Goal: Obtain resource: Download file/media

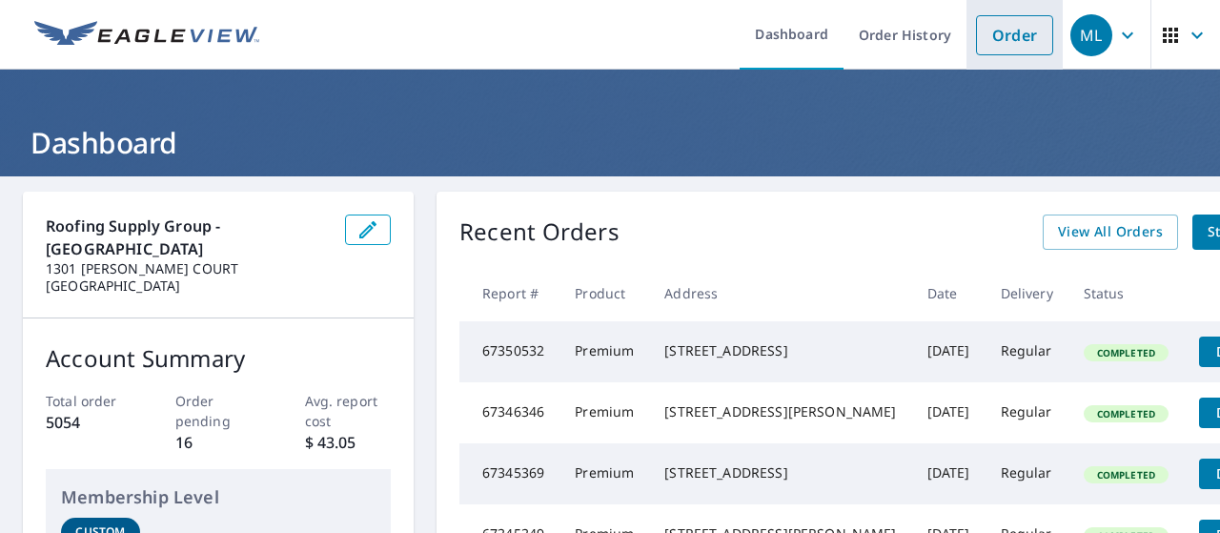
click at [995, 33] on link "Order" at bounding box center [1014, 35] width 77 height 40
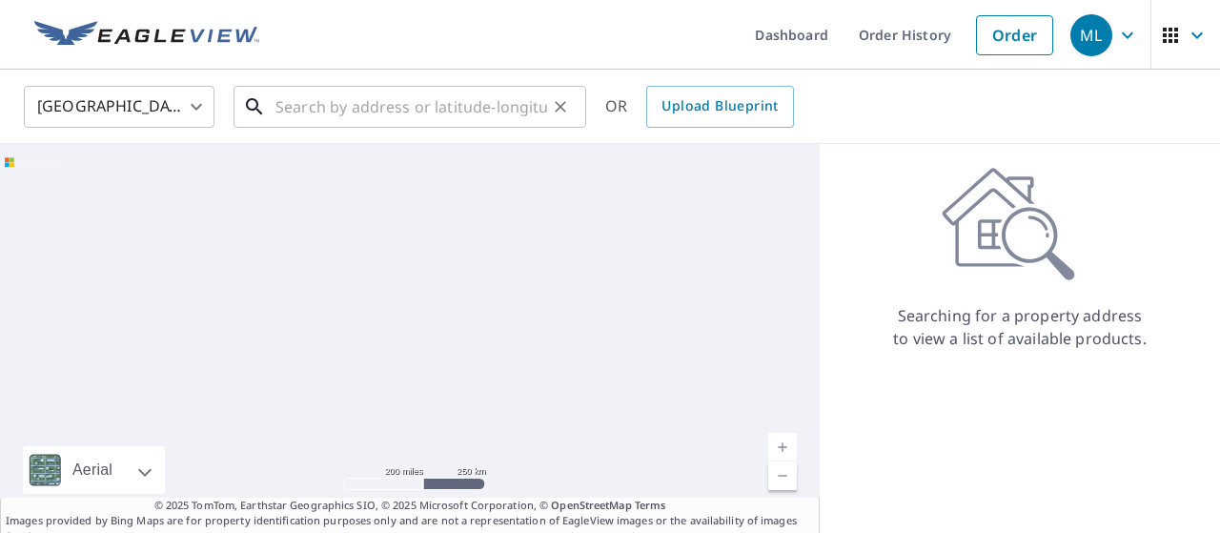
click at [336, 117] on input "text" at bounding box center [411, 106] width 272 height 53
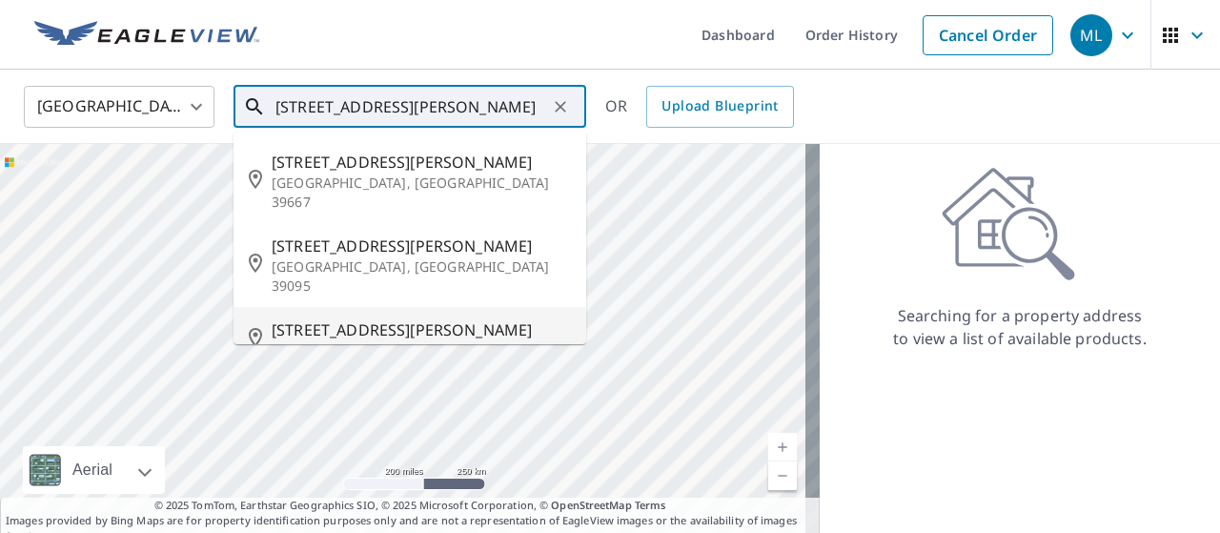
click at [332, 341] on p "[GEOGRAPHIC_DATA]" at bounding box center [421, 350] width 299 height 19
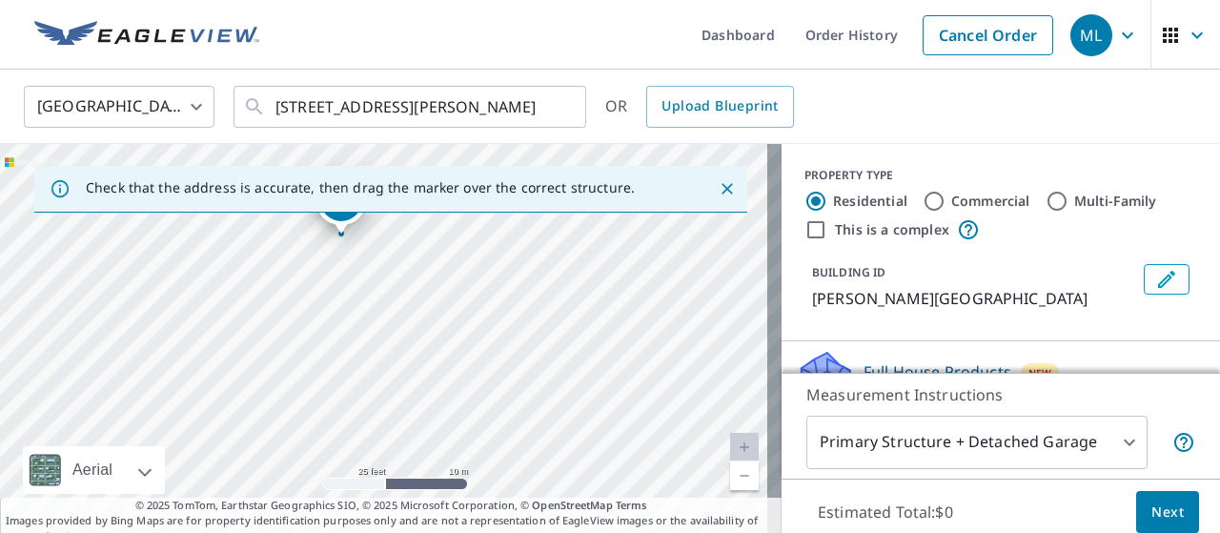
drag, startPoint x: 422, startPoint y: 358, endPoint x: 444, endPoint y: 292, distance: 70.2
click at [444, 292] on div "[PERSON_NAME][GEOGRAPHIC_DATA]" at bounding box center [391, 344] width 782 height 400
drag, startPoint x: 605, startPoint y: 376, endPoint x: 574, endPoint y: 376, distance: 31.5
click at [597, 376] on div "[PERSON_NAME][GEOGRAPHIC_DATA]" at bounding box center [391, 344] width 782 height 400
drag, startPoint x: 599, startPoint y: 369, endPoint x: 608, endPoint y: 375, distance: 11.1
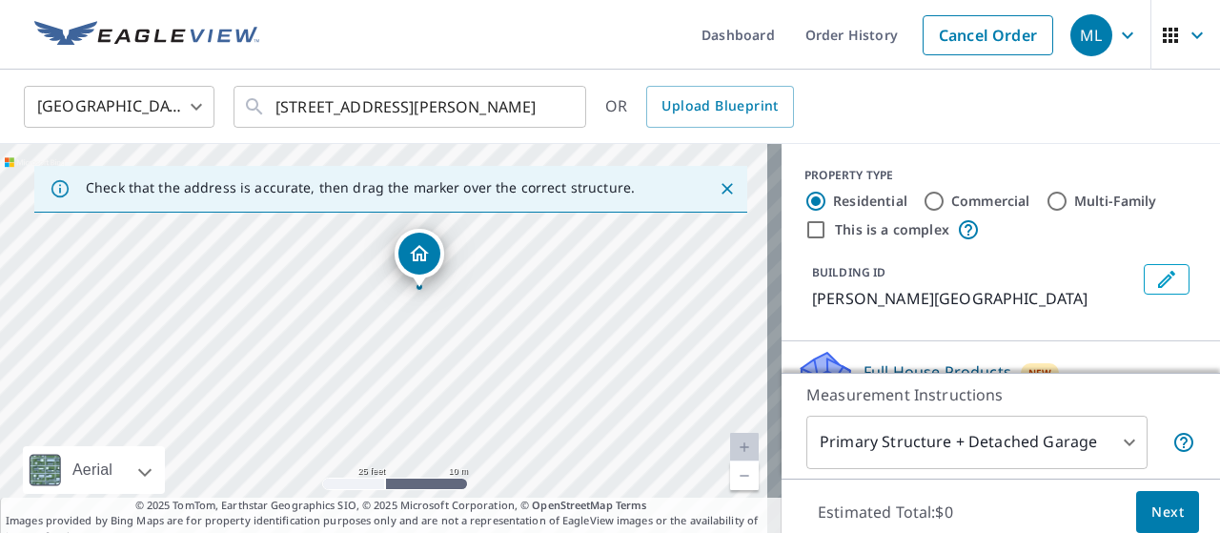
click at [608, 375] on div "[PERSON_NAME][GEOGRAPHIC_DATA]" at bounding box center [391, 344] width 782 height 400
drag, startPoint x: 425, startPoint y: 321, endPoint x: 467, endPoint y: 373, distance: 66.4
click at [467, 373] on div "[PERSON_NAME][GEOGRAPHIC_DATA]" at bounding box center [391, 344] width 782 height 400
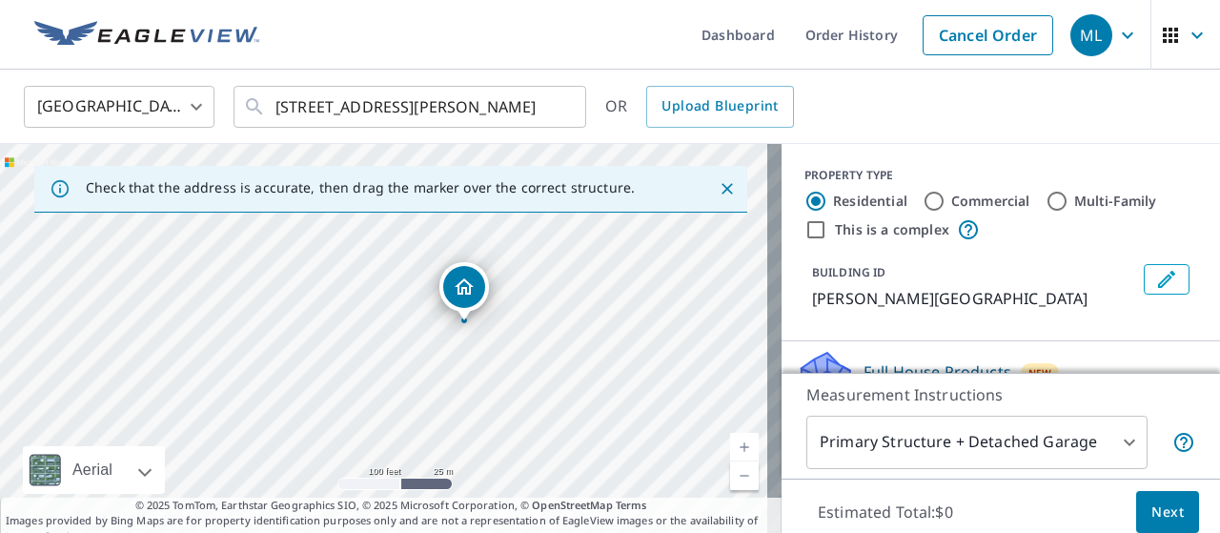
click at [722, 186] on icon "Close" at bounding box center [727, 188] width 11 height 11
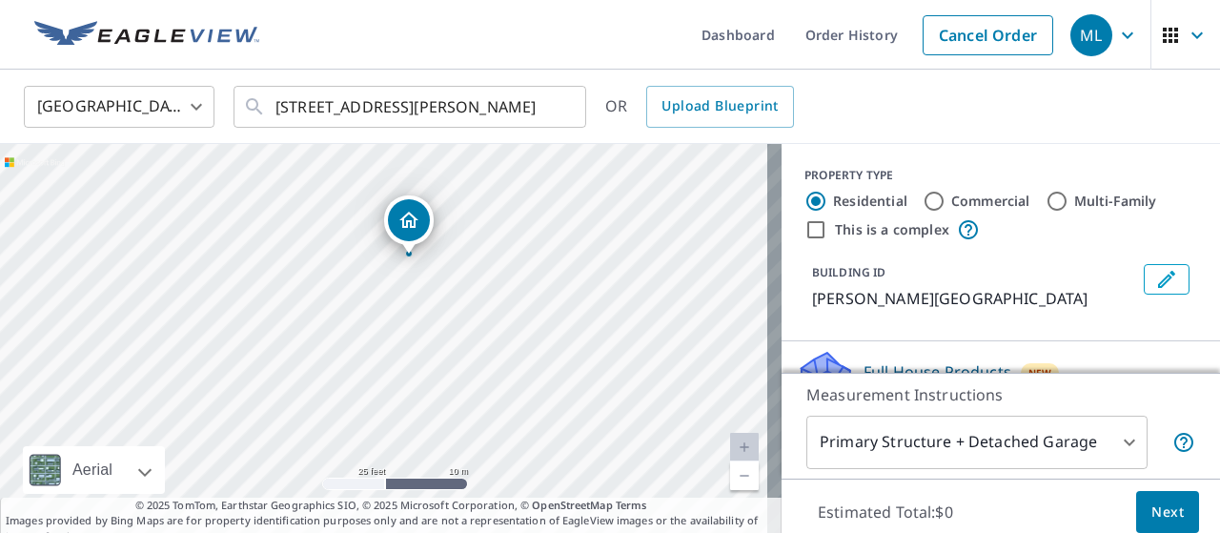
drag, startPoint x: 444, startPoint y: 382, endPoint x: 543, endPoint y: 233, distance: 179.5
click at [543, 233] on div "[PERSON_NAME][GEOGRAPHIC_DATA]" at bounding box center [391, 344] width 782 height 400
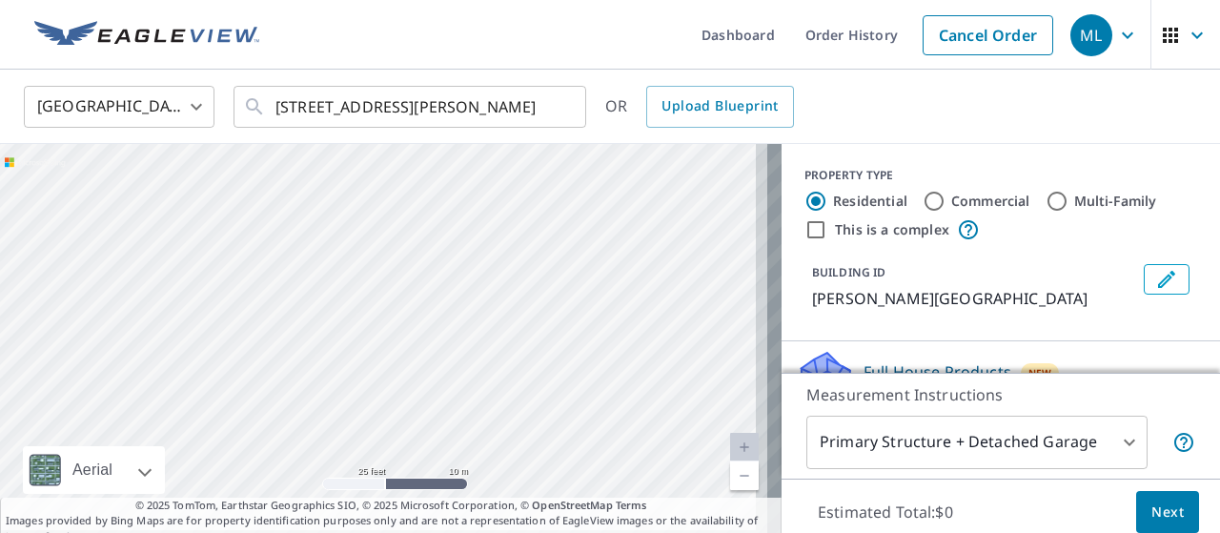
drag, startPoint x: 333, startPoint y: 375, endPoint x: 355, endPoint y: 153, distance: 222.2
click at [355, 153] on div "[PERSON_NAME][GEOGRAPHIC_DATA]" at bounding box center [391, 344] width 782 height 400
drag, startPoint x: 534, startPoint y: 396, endPoint x: 703, endPoint y: 524, distance: 212.9
click at [707, 531] on div "[PERSON_NAME][GEOGRAPHIC_DATA] Aerial Road A standard road map Aerial A detaile…" at bounding box center [391, 344] width 782 height 400
drag, startPoint x: 557, startPoint y: 298, endPoint x: 637, endPoint y: 401, distance: 130.4
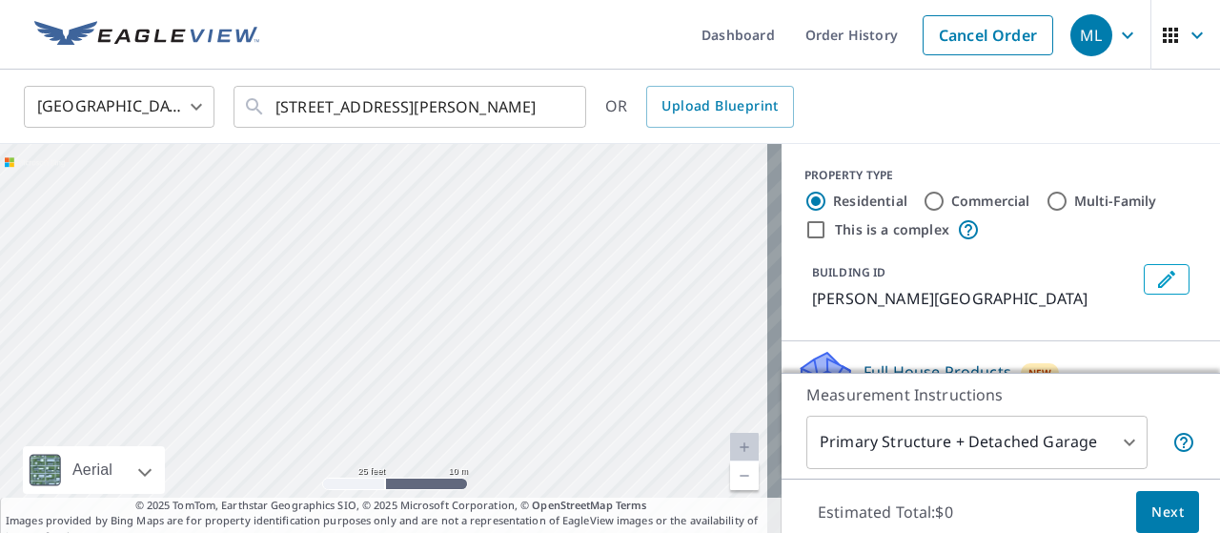
click at [641, 396] on div "[PERSON_NAME][GEOGRAPHIC_DATA]" at bounding box center [391, 344] width 782 height 400
drag, startPoint x: 458, startPoint y: 222, endPoint x: 517, endPoint y: 396, distance: 183.9
click at [518, 396] on div "[PERSON_NAME][GEOGRAPHIC_DATA]" at bounding box center [391, 344] width 782 height 400
drag, startPoint x: 376, startPoint y: 178, endPoint x: 437, endPoint y: 337, distance: 170.5
click at [437, 337] on div "[PERSON_NAME][GEOGRAPHIC_DATA]" at bounding box center [391, 344] width 782 height 400
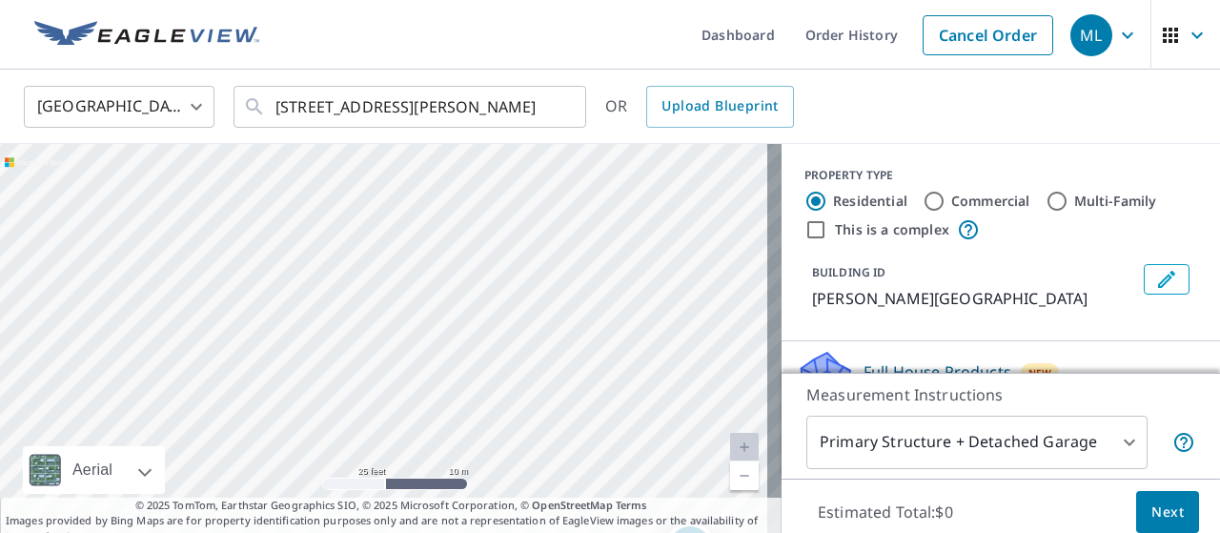
drag, startPoint x: 289, startPoint y: 252, endPoint x: 293, endPoint y: 385, distance: 133.5
click at [293, 385] on div "[PERSON_NAME][GEOGRAPHIC_DATA]" at bounding box center [391, 344] width 782 height 400
drag, startPoint x: 244, startPoint y: 253, endPoint x: 317, endPoint y: 437, distance: 198.1
click at [317, 437] on div "[PERSON_NAME][GEOGRAPHIC_DATA]" at bounding box center [391, 344] width 782 height 400
drag, startPoint x: 551, startPoint y: 367, endPoint x: 416, endPoint y: 476, distance: 173.6
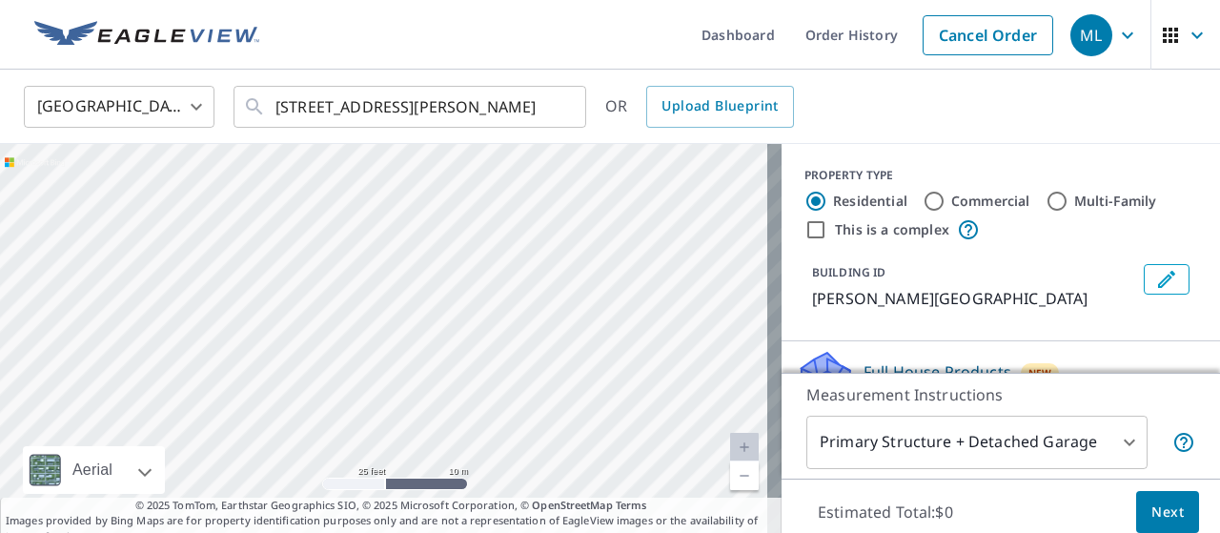
click at [416, 476] on div "[PERSON_NAME][GEOGRAPHIC_DATA]" at bounding box center [391, 344] width 782 height 400
drag, startPoint x: 276, startPoint y: 255, endPoint x: 549, endPoint y: 411, distance: 313.8
click at [549, 412] on div "[PERSON_NAME][GEOGRAPHIC_DATA]" at bounding box center [391, 344] width 782 height 400
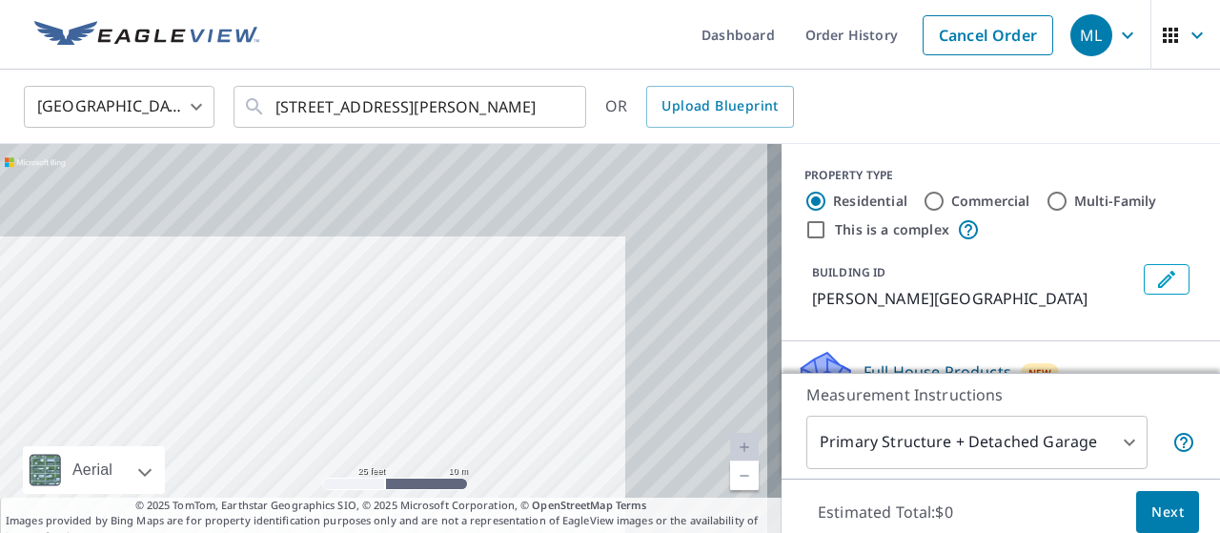
drag, startPoint x: 606, startPoint y: 239, endPoint x: 446, endPoint y: 379, distance: 212.8
click at [446, 379] on div "[PERSON_NAME][GEOGRAPHIC_DATA]" at bounding box center [391, 344] width 782 height 400
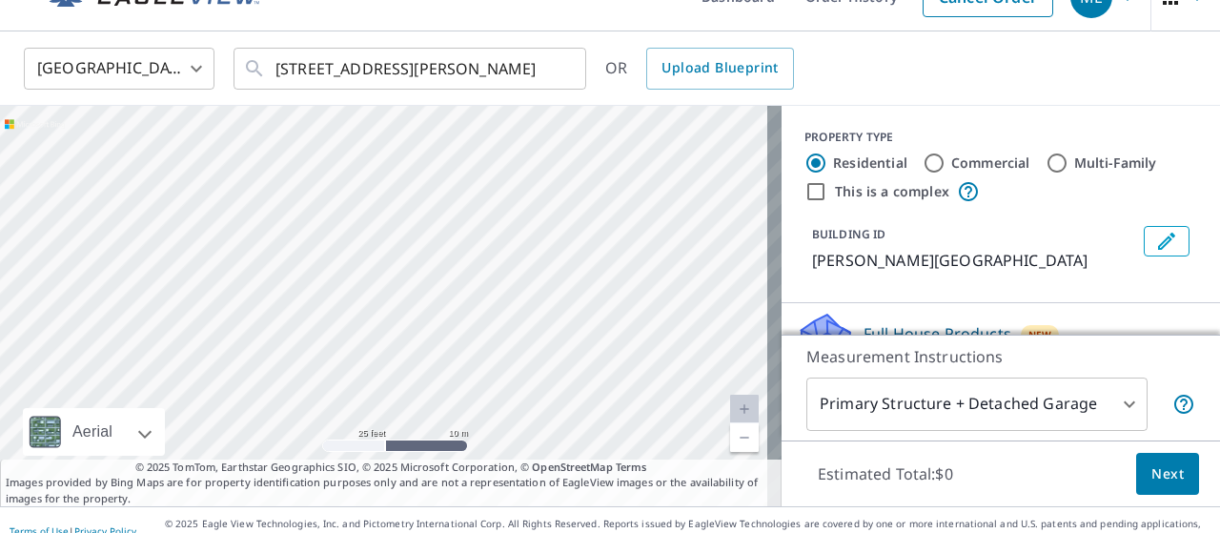
scroll to position [59, 0]
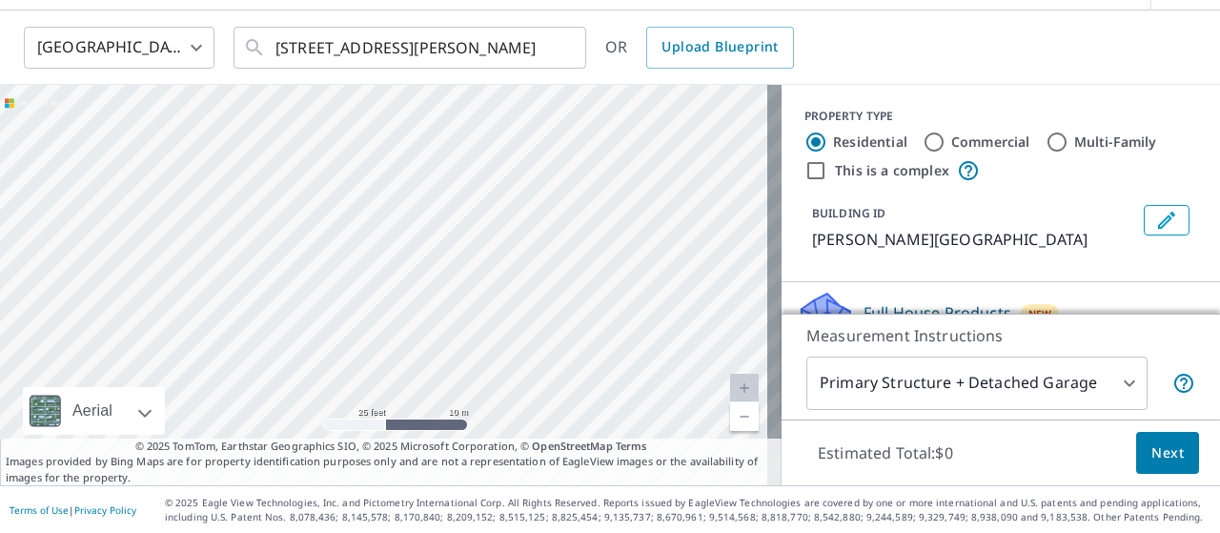
drag, startPoint x: 450, startPoint y: 312, endPoint x: 482, endPoint y: 242, distance: 76.8
click at [482, 242] on div "[PERSON_NAME][GEOGRAPHIC_DATA]" at bounding box center [391, 285] width 782 height 400
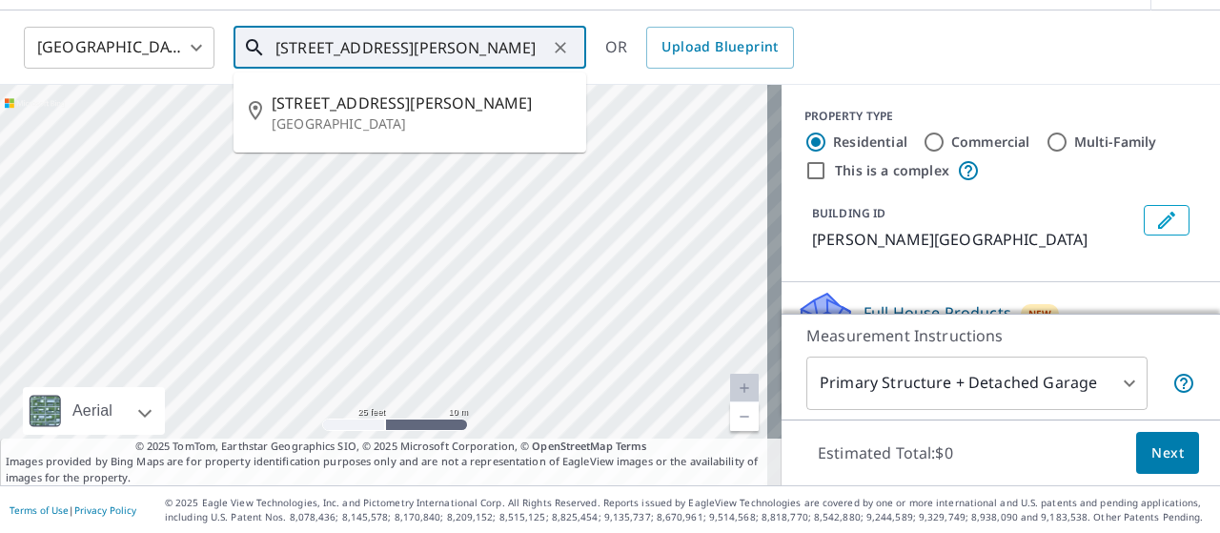
click at [391, 54] on input "[STREET_ADDRESS][PERSON_NAME]" at bounding box center [411, 47] width 272 height 53
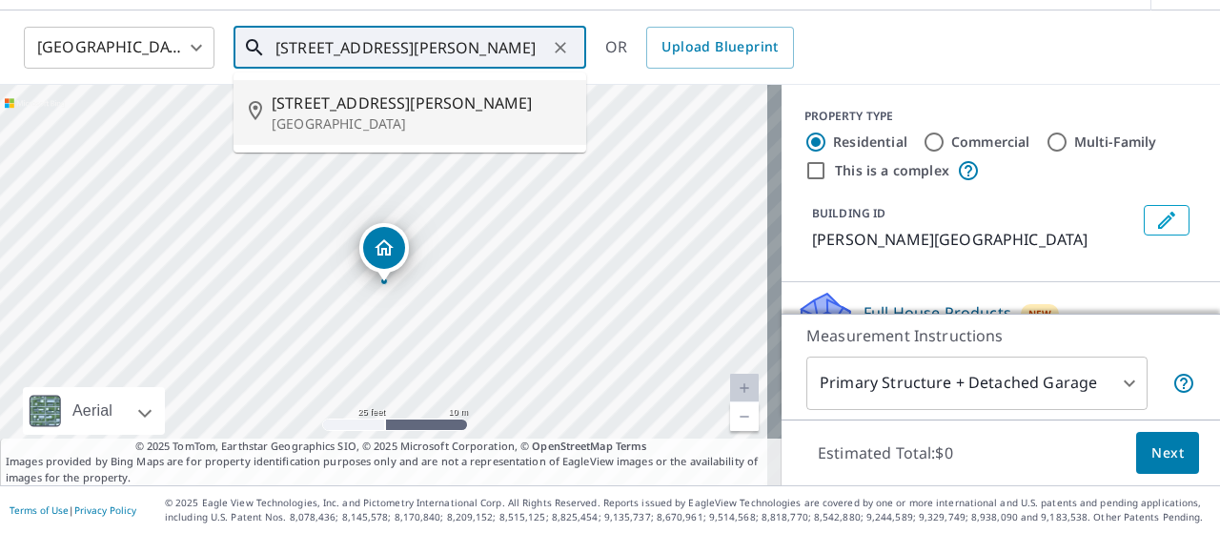
click at [432, 48] on input "[STREET_ADDRESS][PERSON_NAME]" at bounding box center [411, 47] width 272 height 53
click at [312, 110] on span "[STREET_ADDRESS][PERSON_NAME]" at bounding box center [421, 102] width 299 height 23
type input "[STREET_ADDRESS][PERSON_NAME][PERSON_NAME]"
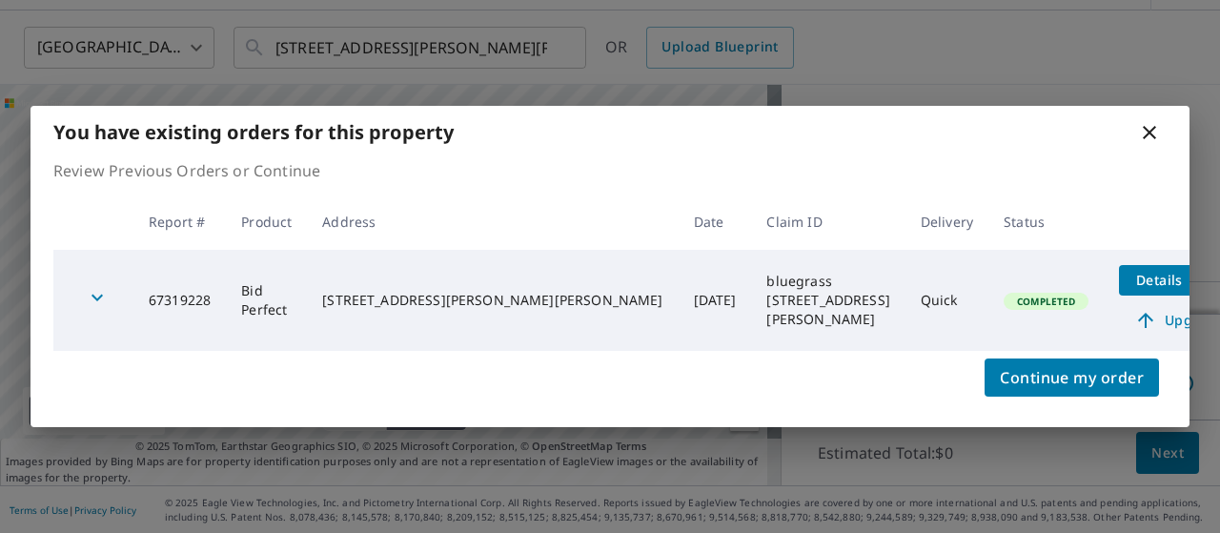
click at [1130, 276] on span "Details" at bounding box center [1158, 280] width 57 height 18
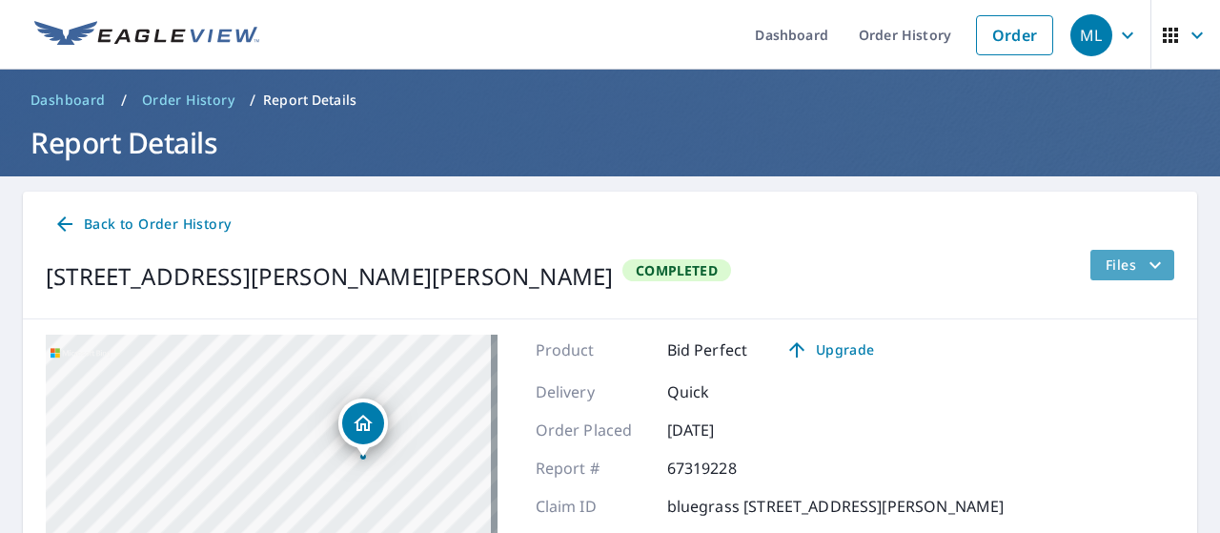
click at [1125, 266] on span "Files" at bounding box center [1136, 265] width 61 height 23
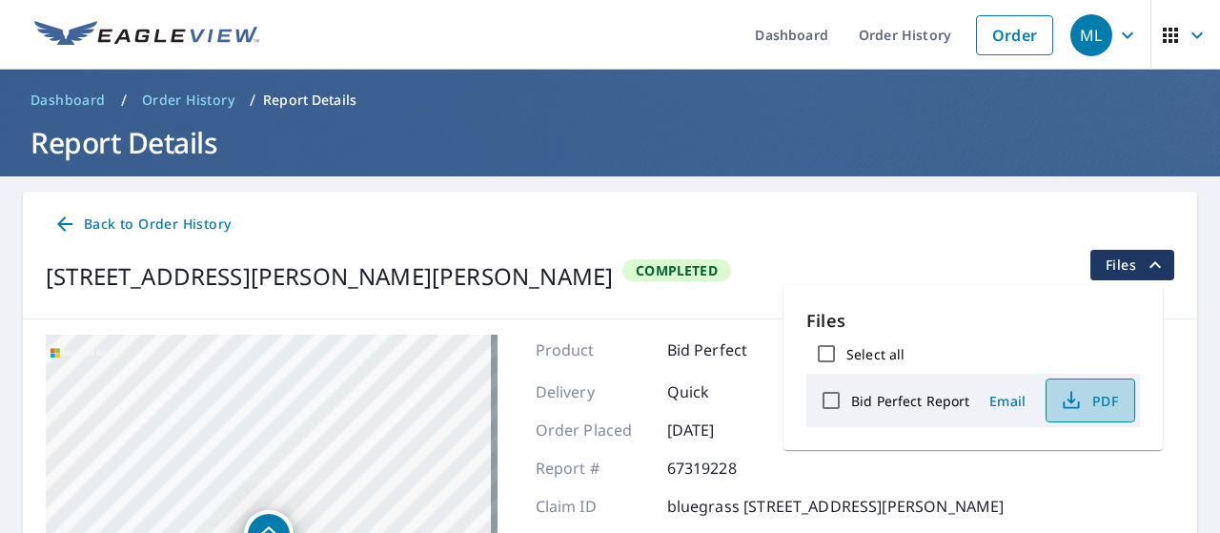
click at [1088, 400] on span "PDF" at bounding box center [1088, 400] width 61 height 23
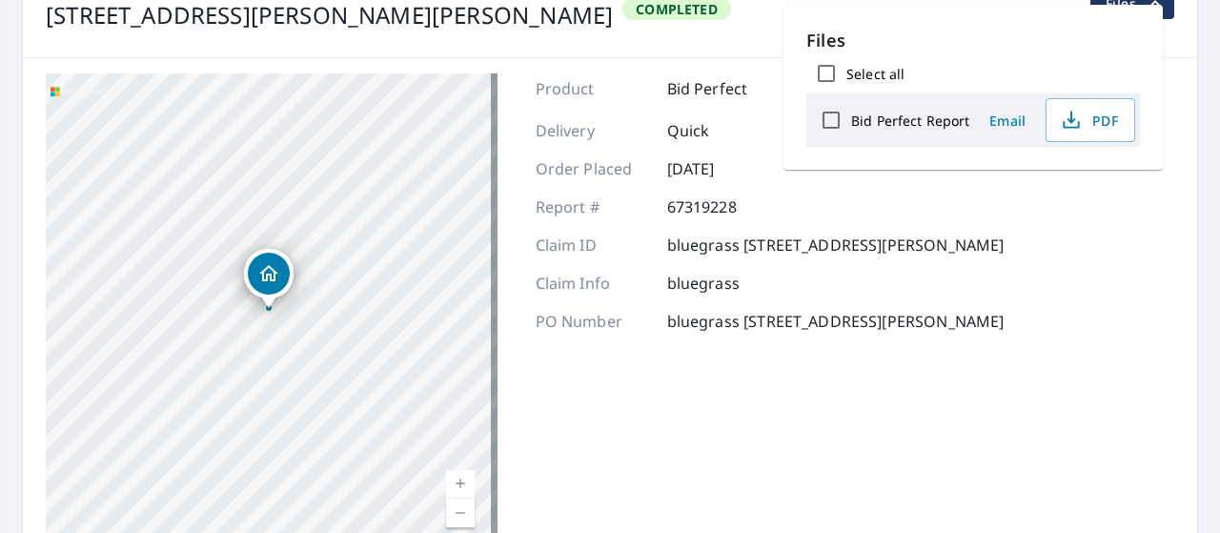
scroll to position [286, 0]
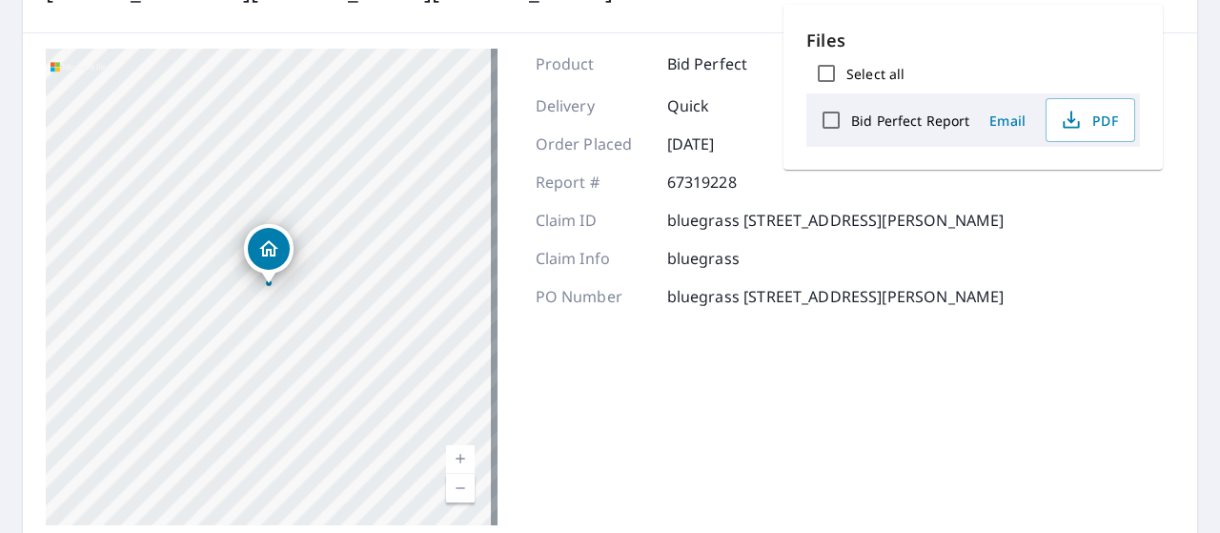
click at [1001, 121] on span "Email" at bounding box center [1008, 121] width 46 height 18
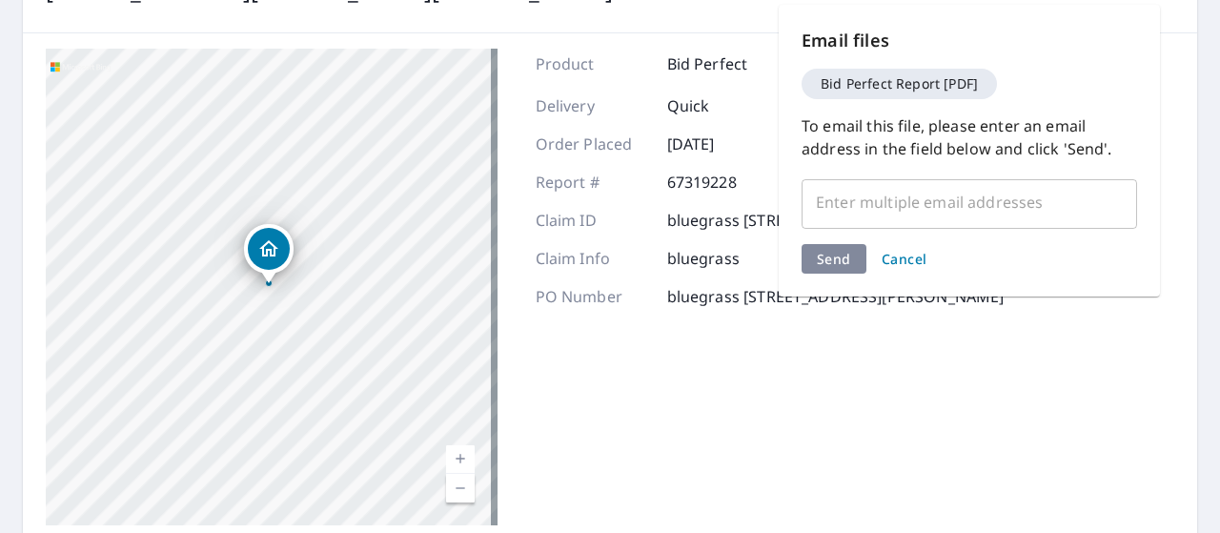
click at [890, 203] on input "text" at bounding box center [955, 202] width 290 height 36
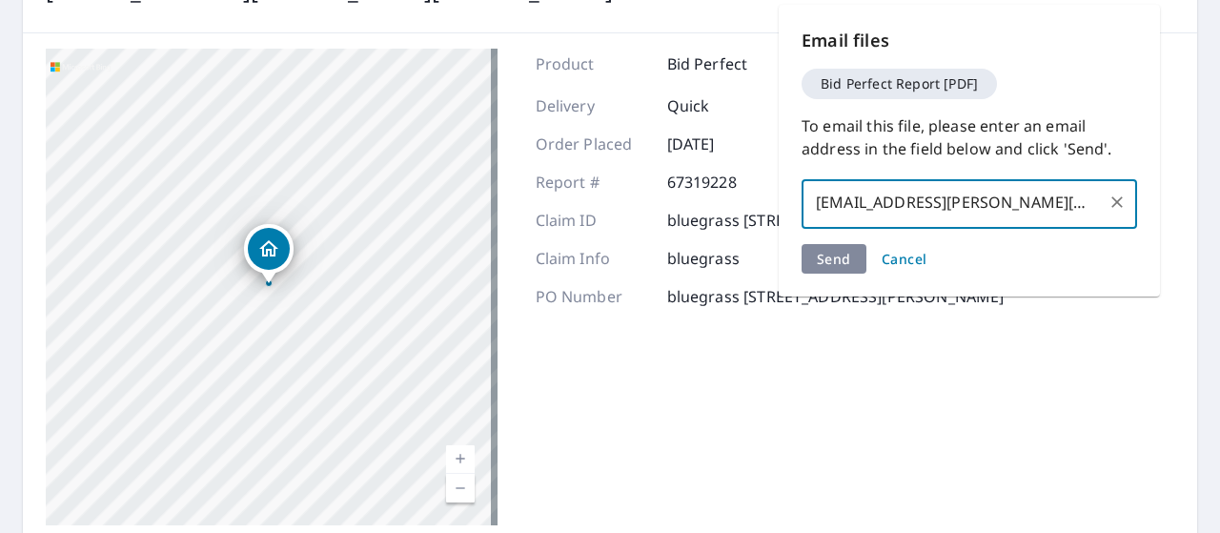
type input "[EMAIL_ADDRESS][PERSON_NAME][DOMAIN_NAME]"
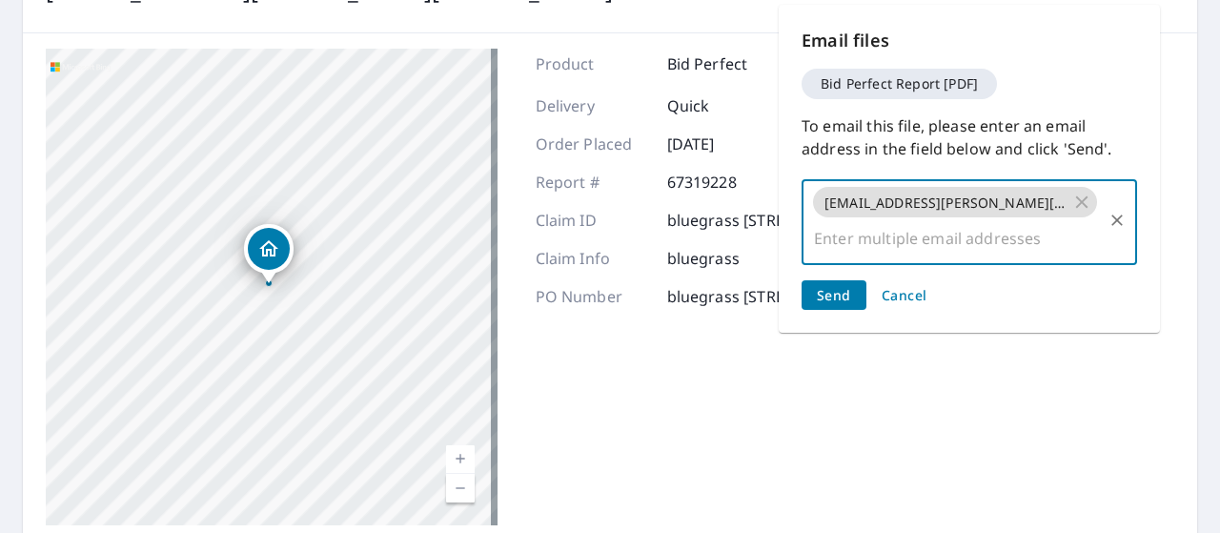
click at [831, 286] on span "Send" at bounding box center [834, 295] width 34 height 18
